Goal: Browse casually

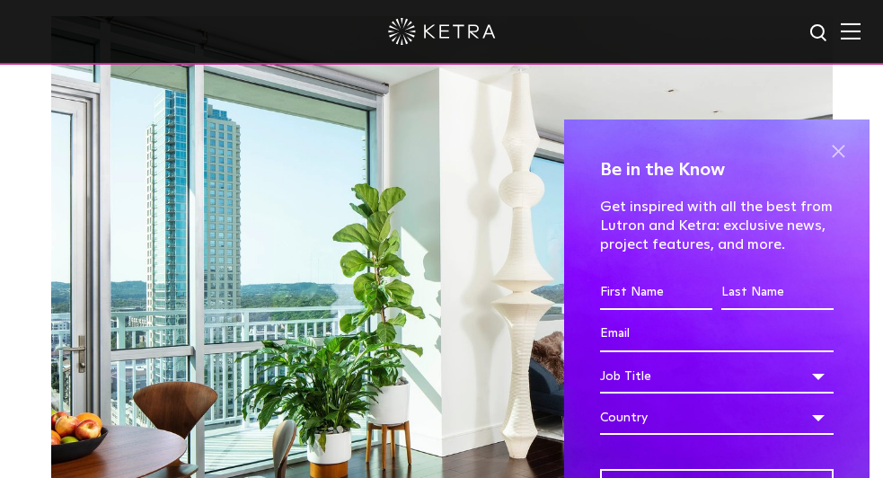
scroll to position [1154, 0]
click at [833, 148] on span at bounding box center [838, 150] width 27 height 27
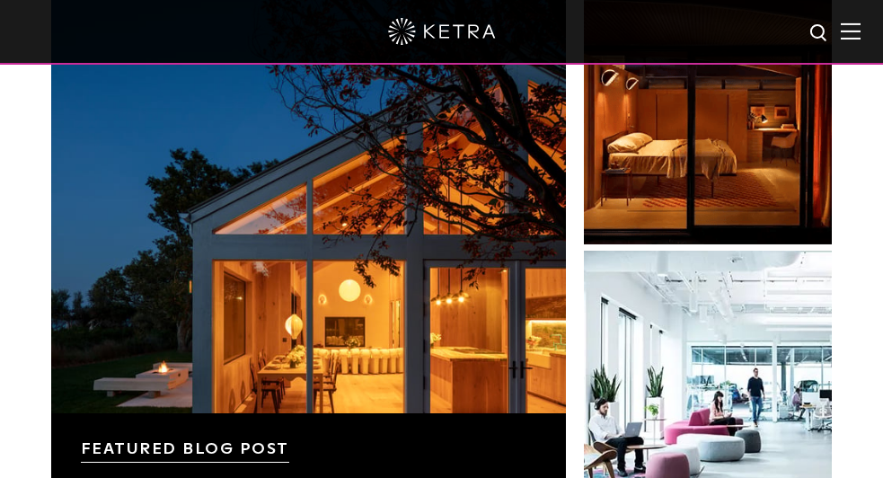
scroll to position [2398, 0]
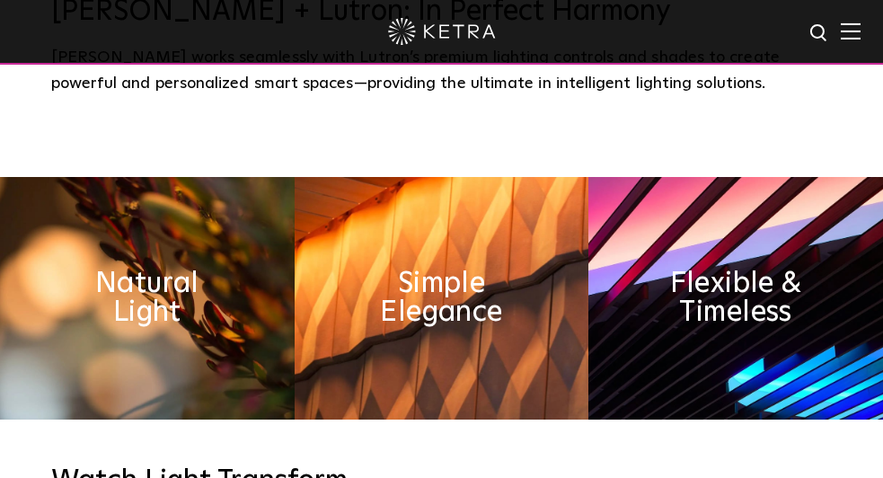
scroll to position [564, 0]
